Goal: Information Seeking & Learning: Learn about a topic

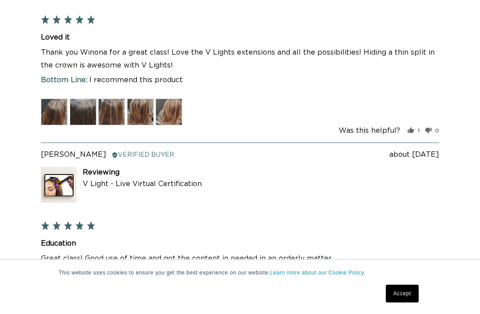
click at [402, 302] on link "Accept" at bounding box center [402, 294] width 33 height 18
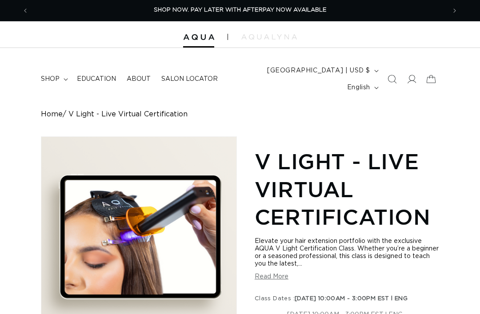
click at [132, 75] on span "About" at bounding box center [139, 79] width 24 height 8
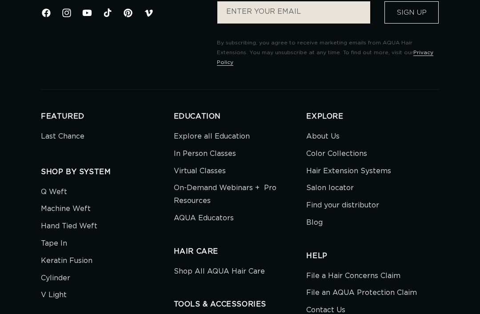
scroll to position [0, 833]
click at [61, 286] on link "V Light" at bounding box center [54, 294] width 26 height 17
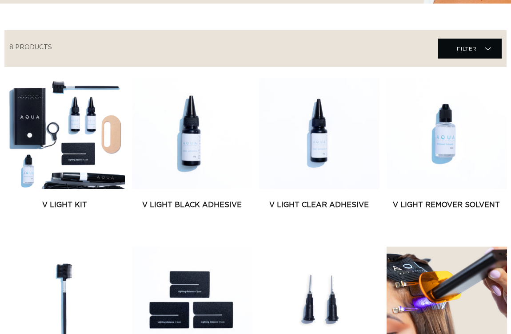
scroll to position [301, 3]
click at [87, 200] on link "V Light Kit" at bounding box center [64, 205] width 120 height 11
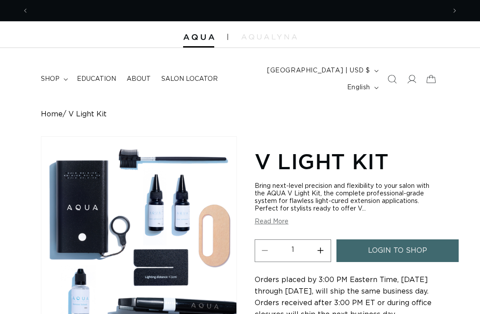
scroll to position [0, 833]
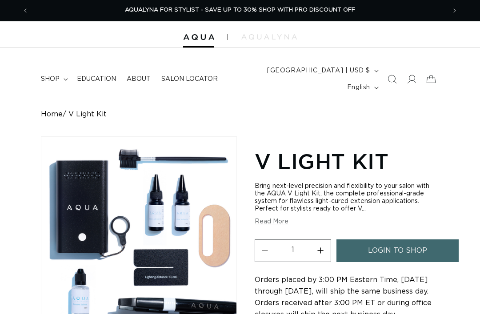
click at [101, 76] on link "Education" at bounding box center [97, 79] width 50 height 19
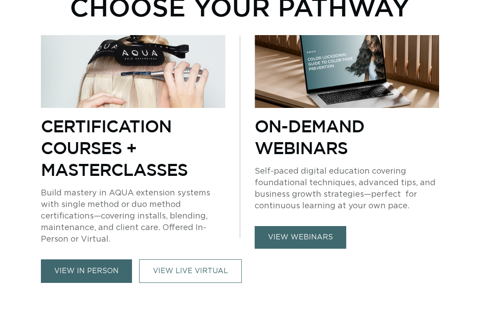
click at [305, 226] on link "view webinars" at bounding box center [299, 237] width 91 height 23
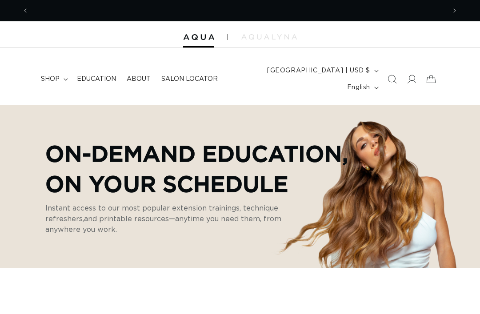
scroll to position [0, 417]
